Goal: Task Accomplishment & Management: Manage account settings

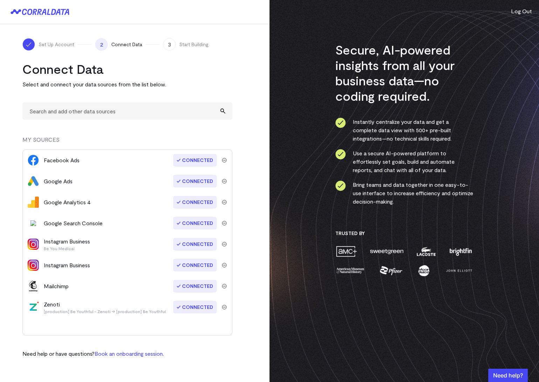
click at [226, 157] on div "Facebook Ads Connected" at bounding box center [127, 160] width 209 height 21
click at [226, 161] on img "submit" at bounding box center [224, 160] width 5 height 5
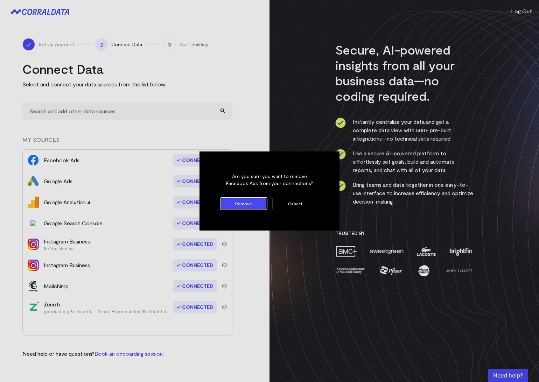
click at [234, 206] on button "Remove" at bounding box center [244, 203] width 46 height 11
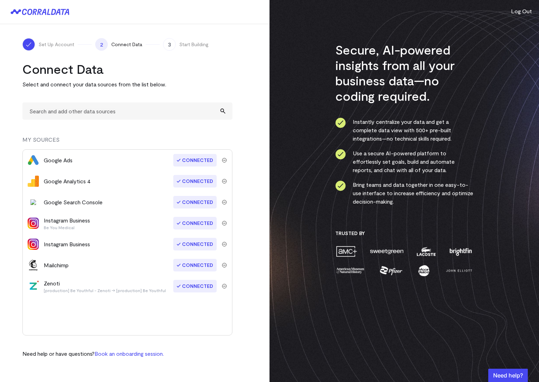
click at [222, 287] on img "submit" at bounding box center [224, 286] width 5 height 5
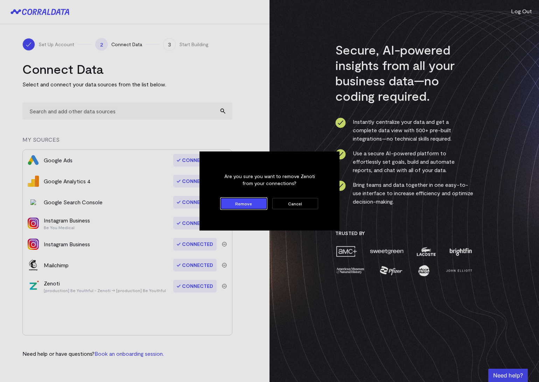
click at [239, 205] on button "Remove" at bounding box center [244, 203] width 46 height 11
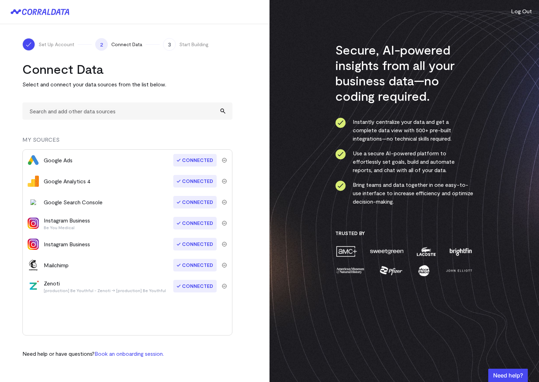
click at [226, 264] on img "submit" at bounding box center [224, 265] width 5 height 5
click at [245, 201] on turbo-frame "Connect Data Select and connect your data sources from the list below. MY SOURC…" at bounding box center [134, 209] width 225 height 297
click at [225, 243] on img "submit" at bounding box center [224, 244] width 5 height 5
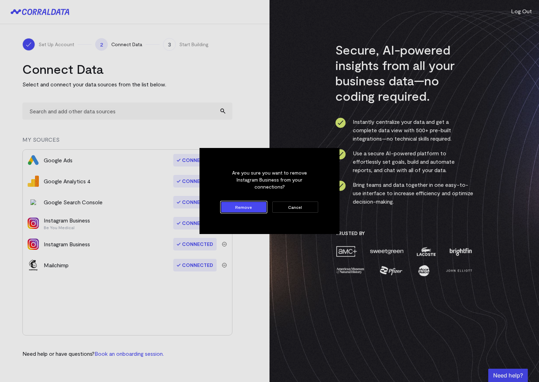
click at [231, 205] on button "Remove" at bounding box center [244, 207] width 46 height 11
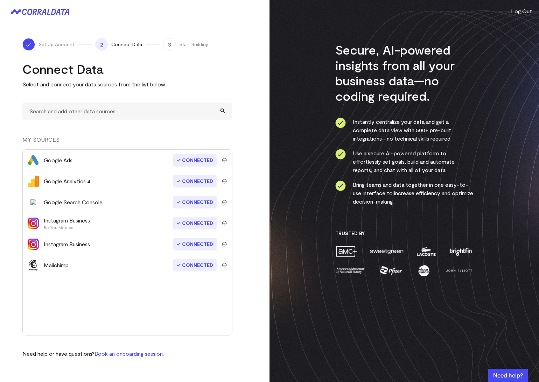
click at [224, 266] on img "submit" at bounding box center [224, 265] width 5 height 5
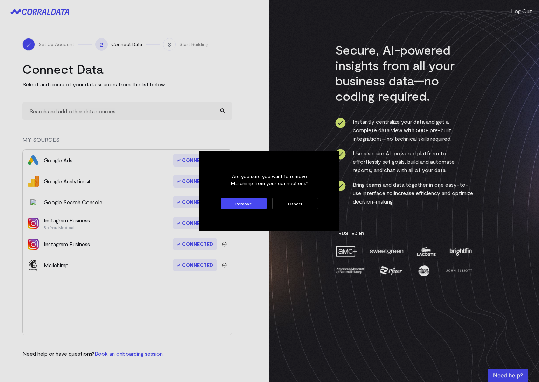
click at [236, 203] on button "Remove" at bounding box center [244, 203] width 46 height 11
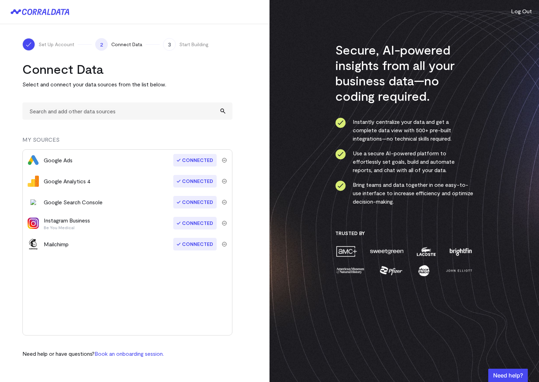
click at [227, 158] on img "submit" at bounding box center [224, 160] width 5 height 5
click at [225, 162] on img "submit" at bounding box center [224, 160] width 5 height 5
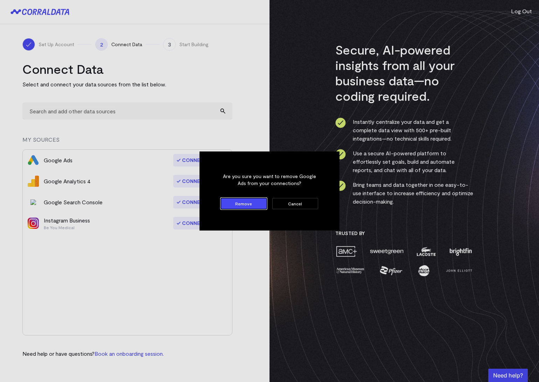
click at [234, 207] on button "Remove" at bounding box center [244, 203] width 46 height 11
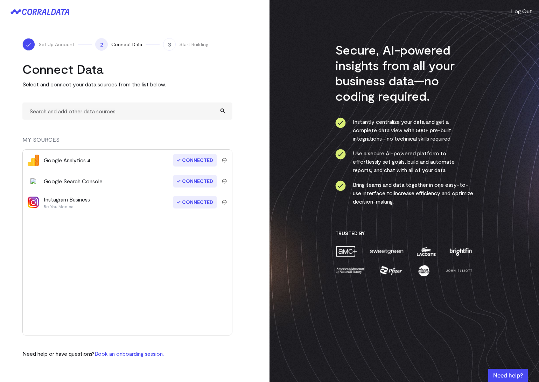
click at [224, 184] on img "submit" at bounding box center [224, 181] width 5 height 5
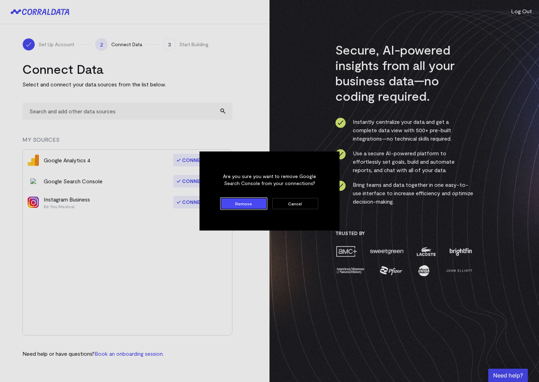
click at [230, 203] on button "Remove" at bounding box center [244, 203] width 46 height 11
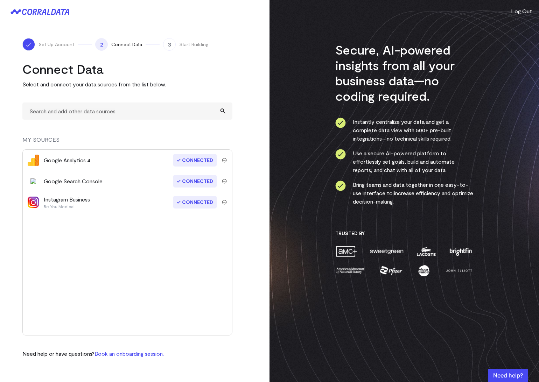
click at [222, 201] on img "submit" at bounding box center [224, 202] width 5 height 5
click at [229, 205] on div "Google Analytics 4 Connected Instagram Business Be You Medical Connected" at bounding box center [127, 243] width 210 height 186
click at [224, 177] on div "Instagram Business Be You Medical Connected" at bounding box center [127, 181] width 209 height 21
click at [224, 181] on img "submit" at bounding box center [224, 181] width 5 height 5
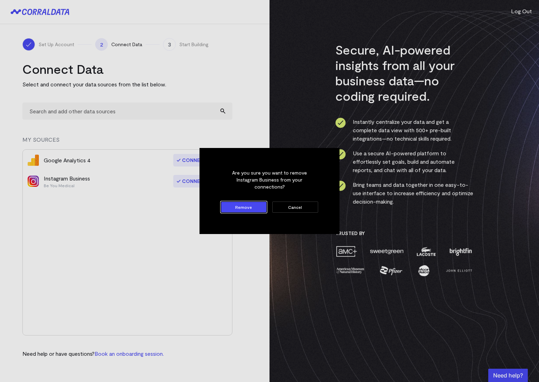
click at [238, 203] on button "Remove" at bounding box center [244, 207] width 46 height 11
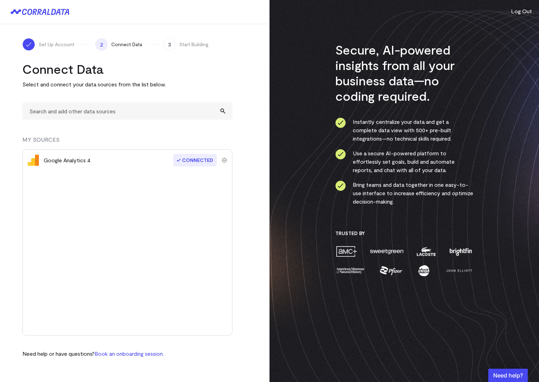
click at [224, 158] on img "submit" at bounding box center [224, 160] width 5 height 5
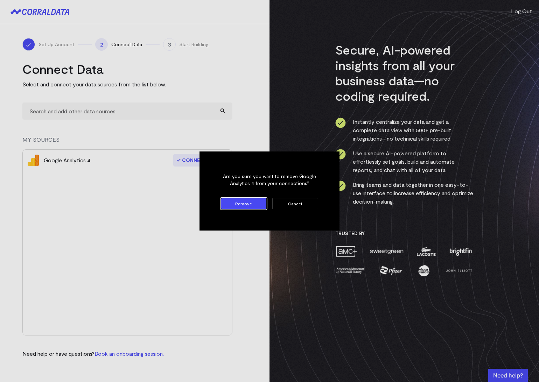
click at [234, 199] on button "Remove" at bounding box center [244, 203] width 46 height 11
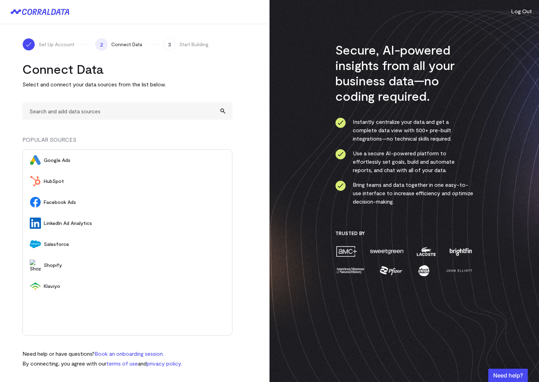
click at [255, 175] on div "Set Up Account 2 Connect Data 3 Start Building Connect Data Select and connect …" at bounding box center [135, 203] width 270 height 358
